Goal: Task Accomplishment & Management: Use online tool/utility

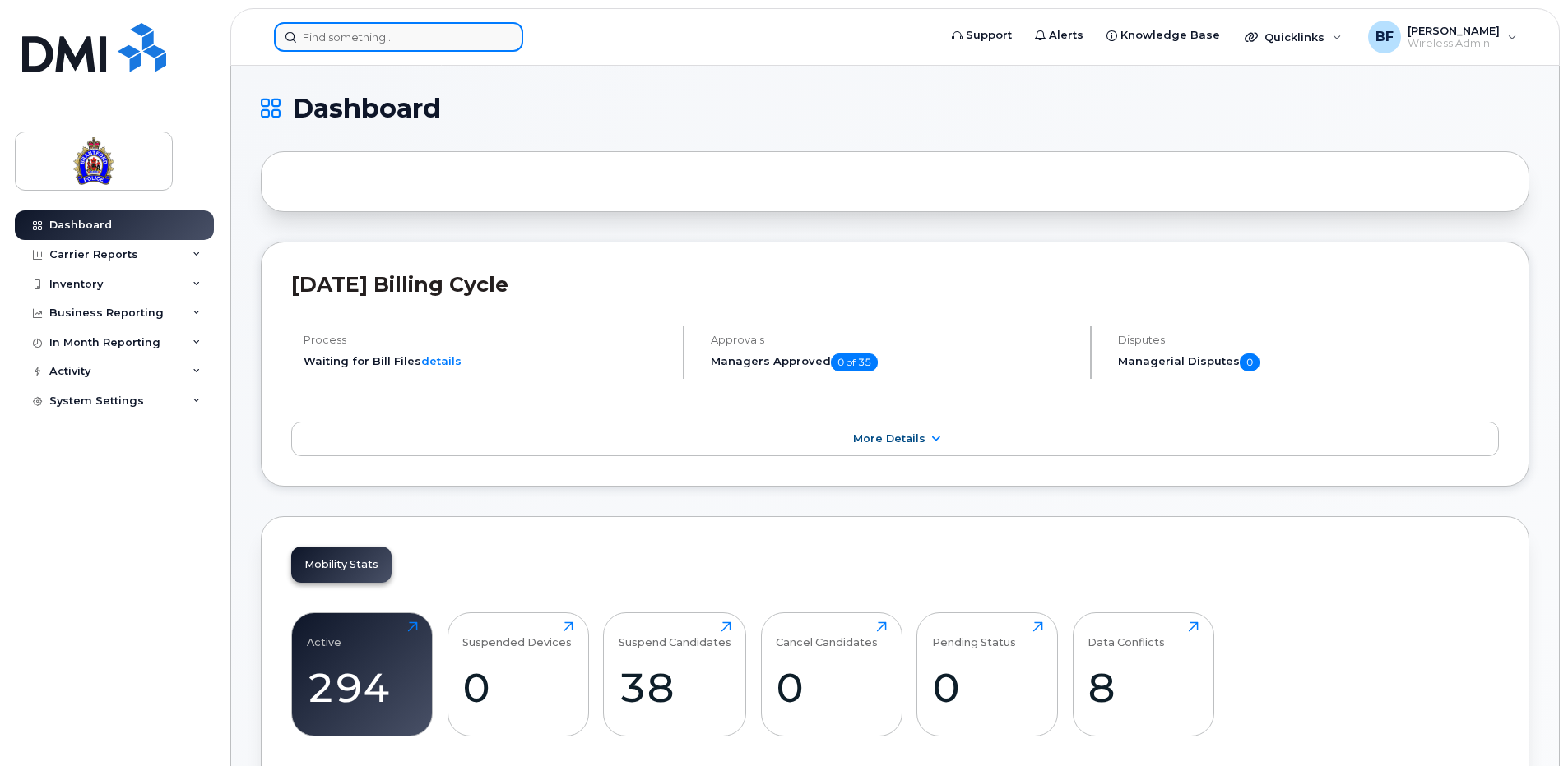
click at [412, 38] on input at bounding box center [399, 36] width 249 height 29
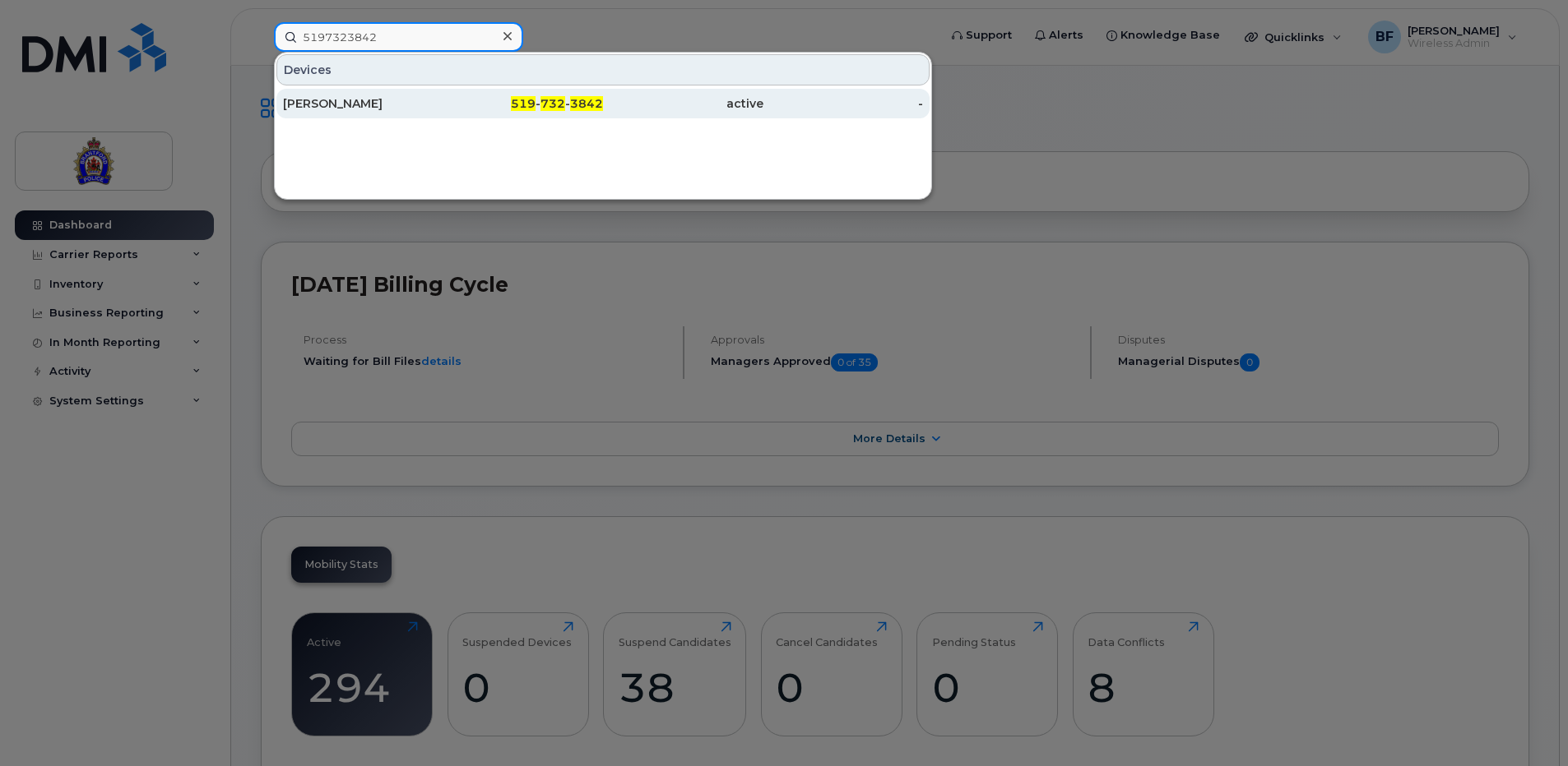
type input "5197323842"
click at [314, 104] on div "[PERSON_NAME]" at bounding box center [363, 103] width 160 height 16
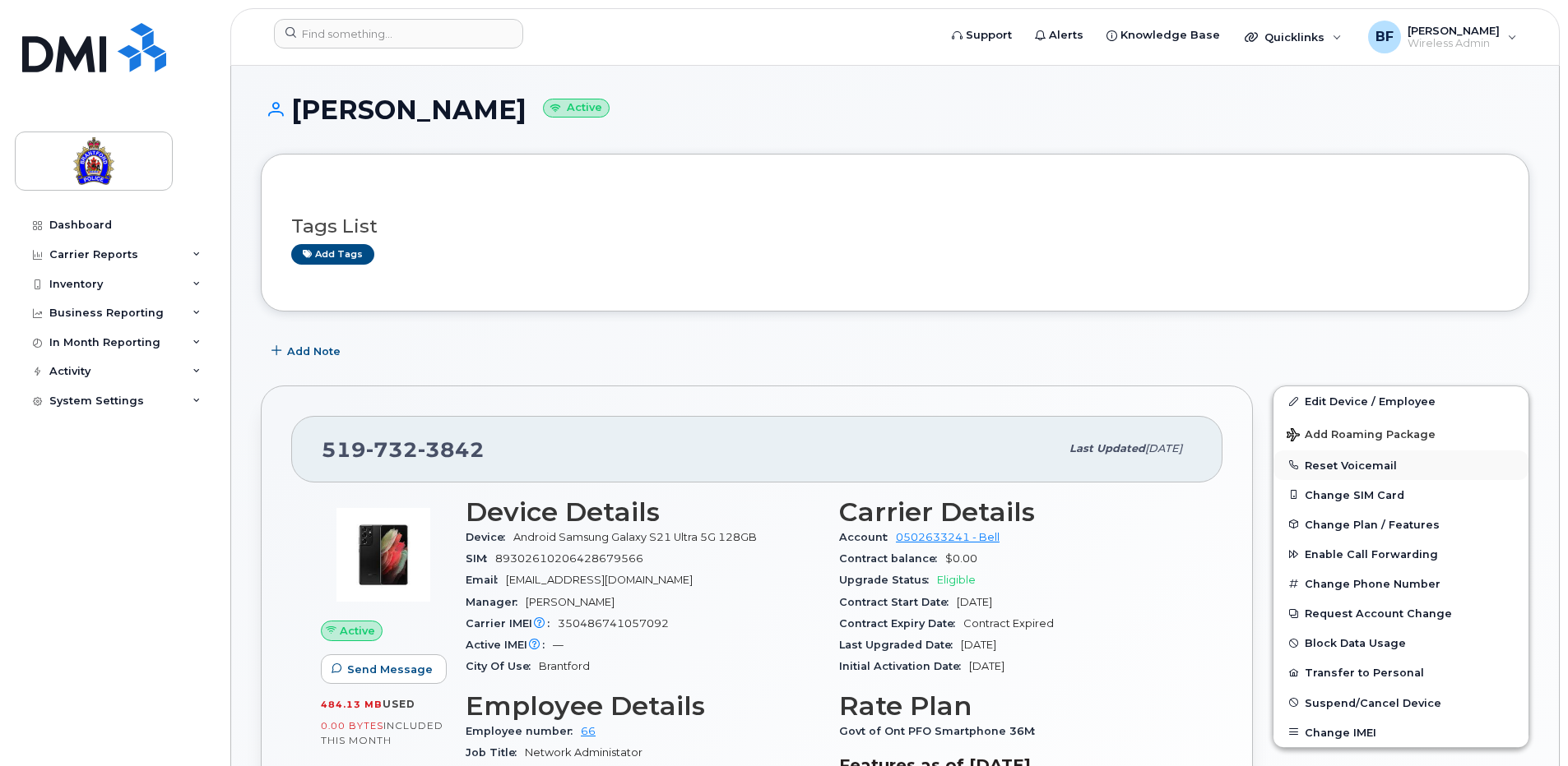
click at [1353, 465] on button "Reset Voicemail" at bounding box center [1400, 464] width 255 height 29
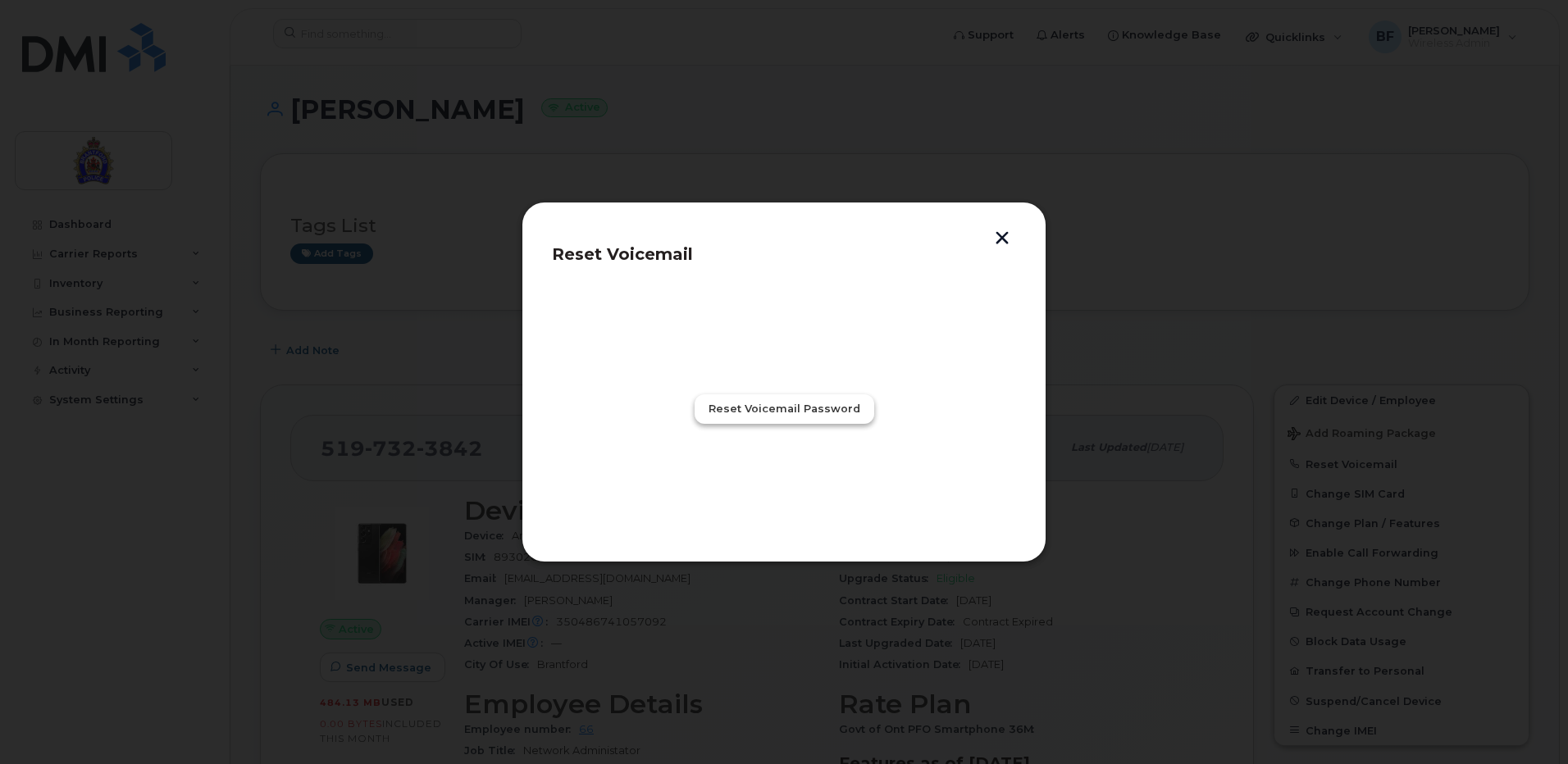
click at [798, 414] on span "Reset Voicemail Password" at bounding box center [784, 408] width 152 height 15
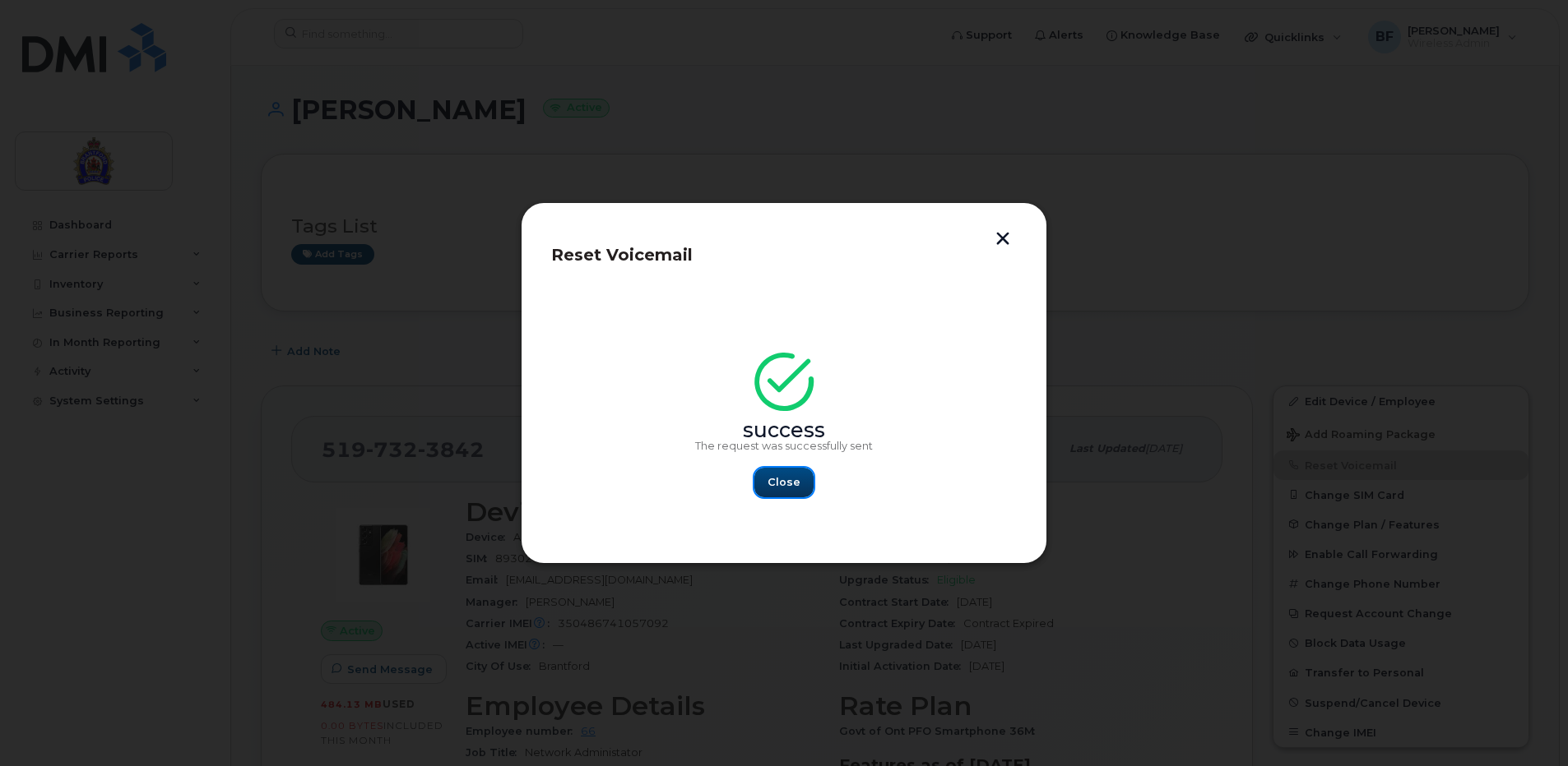
click at [784, 481] on span "Close" at bounding box center [784, 481] width 33 height 15
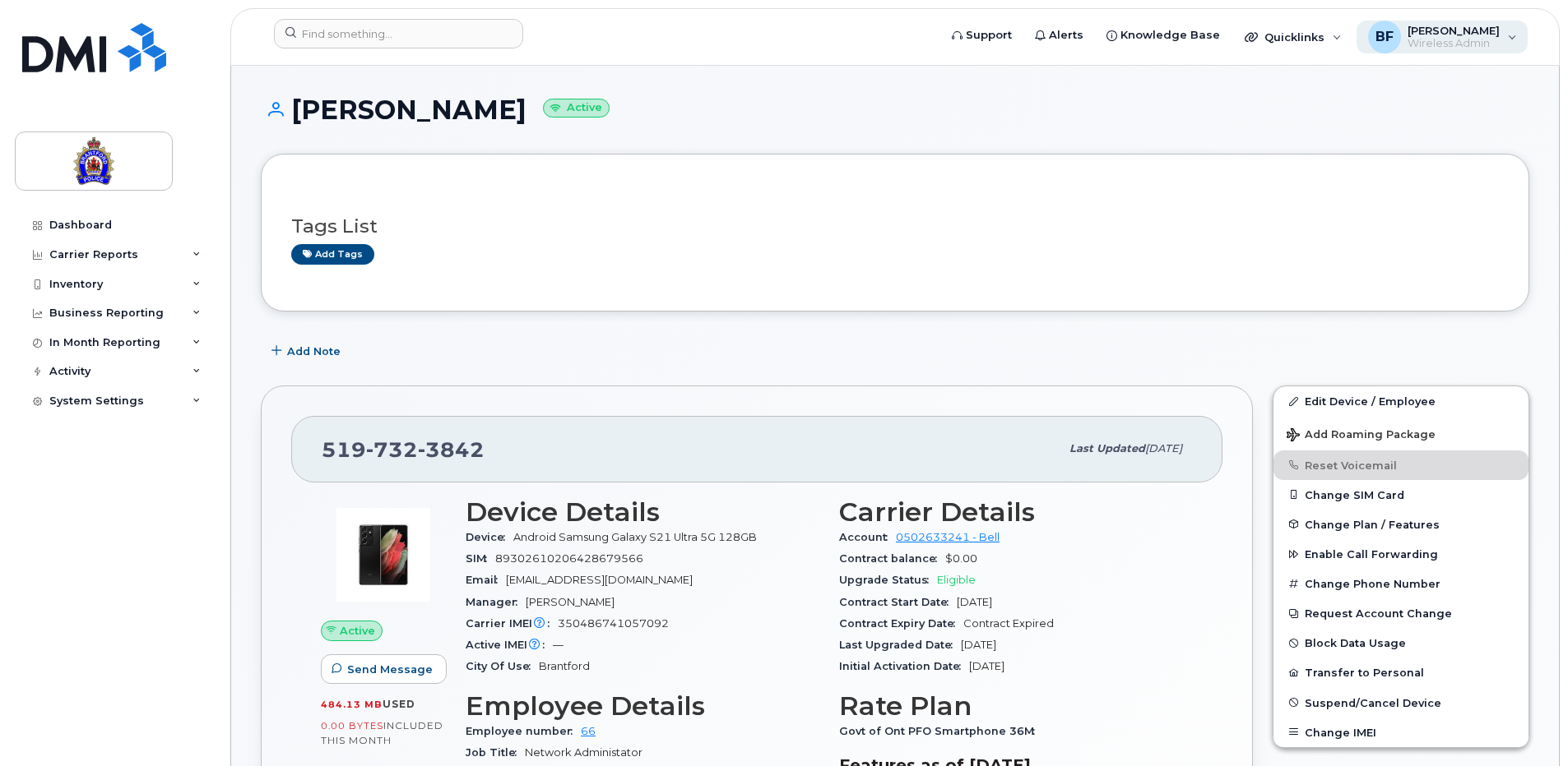
click at [1436, 29] on span "[PERSON_NAME]" at bounding box center [1453, 30] width 92 height 13
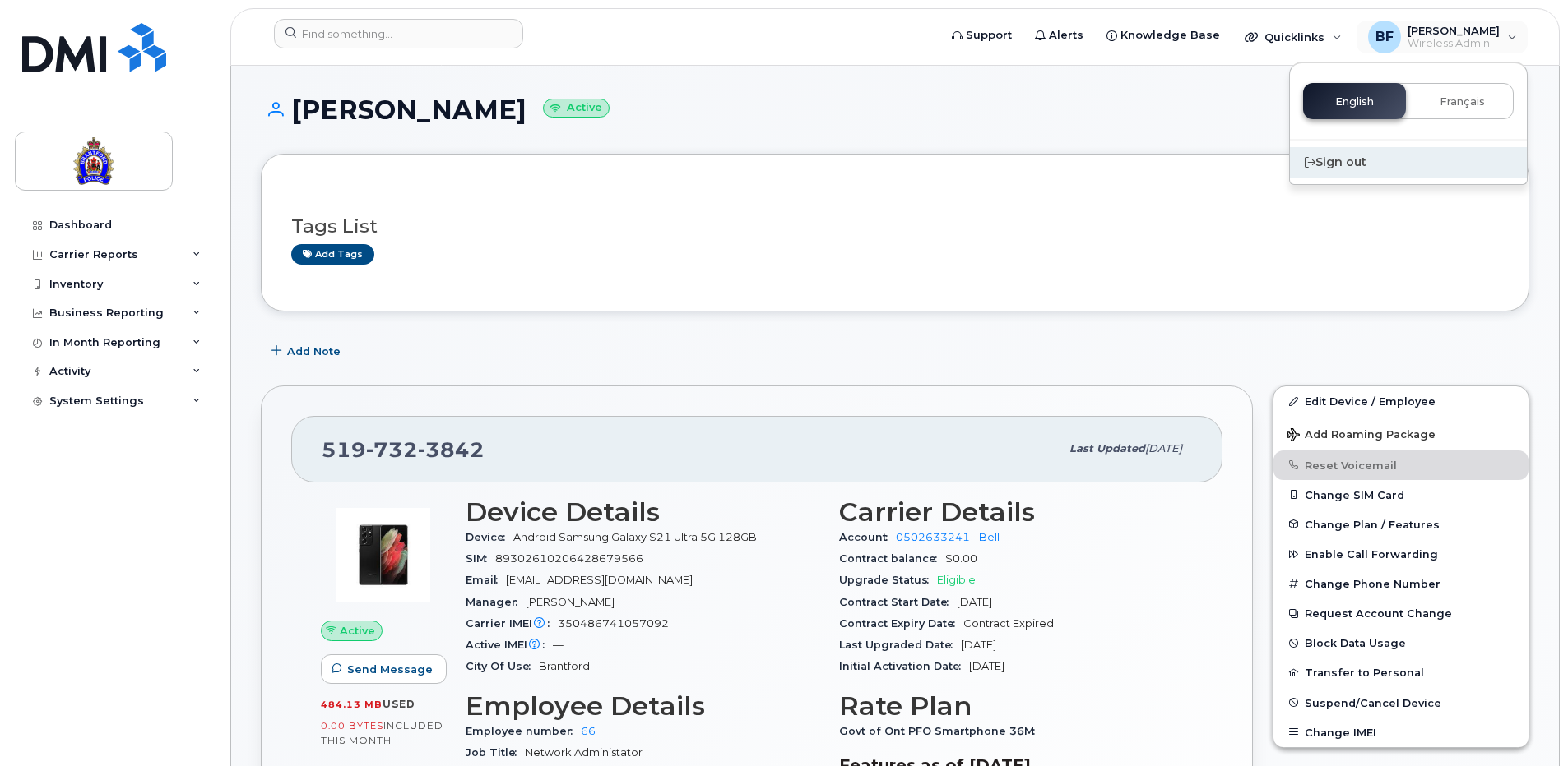
click at [1346, 161] on div "Sign out" at bounding box center [1408, 163] width 237 height 30
